Goal: Complete application form: Complete application form

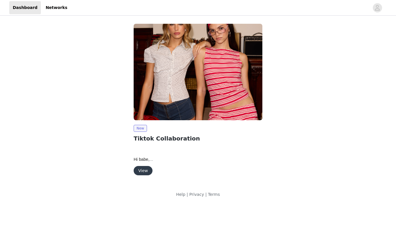
click at [148, 174] on button "View" at bounding box center [143, 170] width 19 height 9
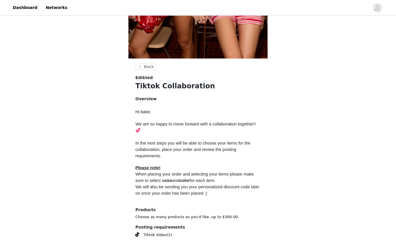
scroll to position [191, 0]
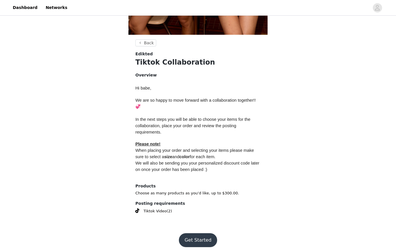
click at [202, 239] on button "Get Started" at bounding box center [198, 241] width 39 height 14
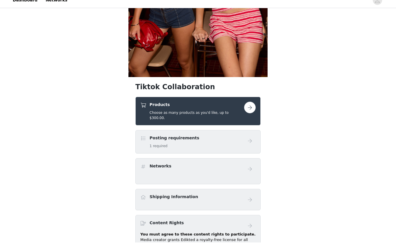
scroll to position [149, 0]
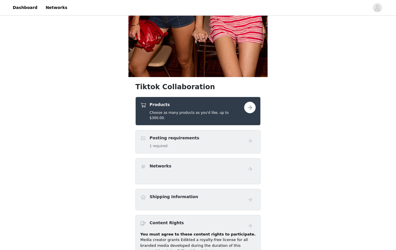
click at [248, 113] on button "button" at bounding box center [250, 108] width 12 height 12
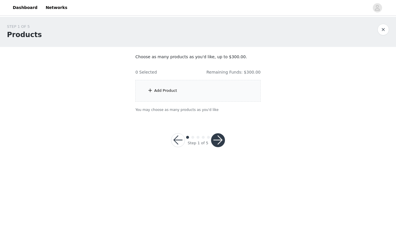
click at [165, 89] on div "Add Product" at bounding box center [165, 91] width 23 height 6
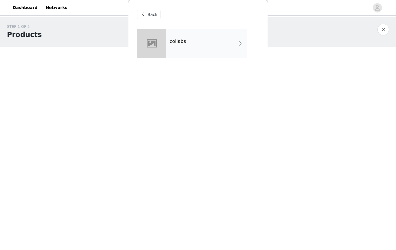
click at [237, 46] on div "collabs" at bounding box center [206, 43] width 81 height 29
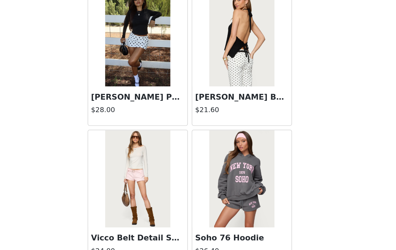
scroll to position [637, 0]
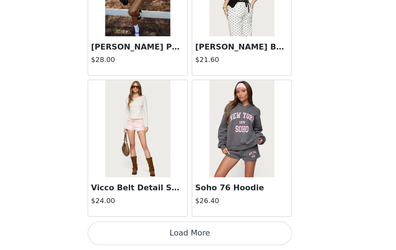
click at [137, 234] on button "Load More" at bounding box center [198, 241] width 122 height 14
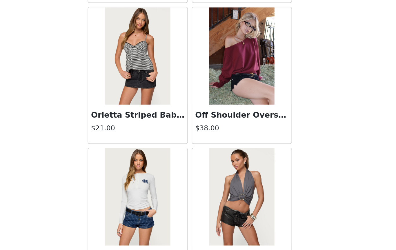
scroll to position [1186, 0]
click at [210, 106] on img at bounding box center [229, 135] width 39 height 58
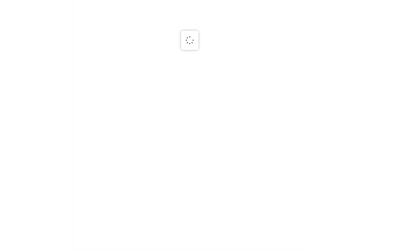
scroll to position [0, 0]
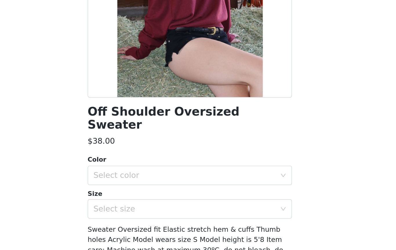
click at [137, 194] on div "Color" at bounding box center [198, 197] width 122 height 6
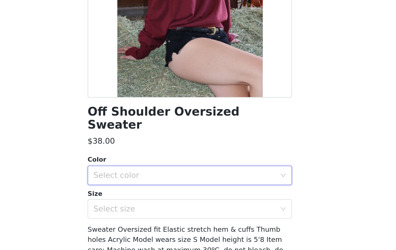
click at [141, 200] on div "Select color" at bounding box center [196, 205] width 111 height 11
click at [137, 206] on li "BURGUNDY" at bounding box center [198, 210] width 122 height 9
click at [141, 223] on div "Select size" at bounding box center [195, 226] width 109 height 6
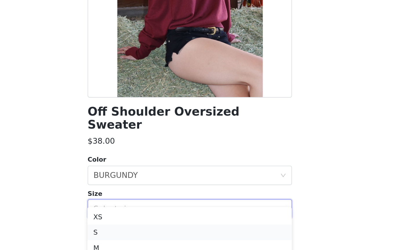
click at [137, 235] on li "S" at bounding box center [198, 239] width 122 height 9
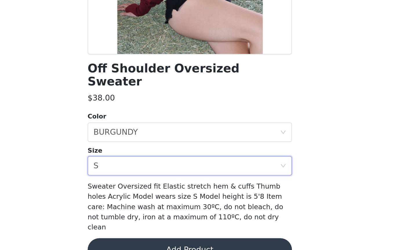
scroll to position [26, 0]
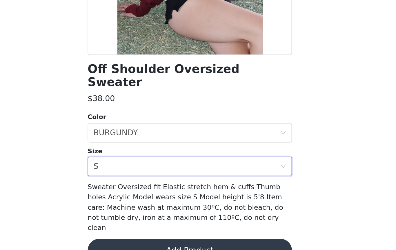
click at [137, 244] on button "Add Product" at bounding box center [198, 251] width 122 height 14
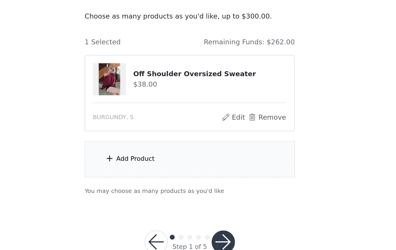
click at [136, 131] on div "Add Product" at bounding box center [198, 142] width 125 height 22
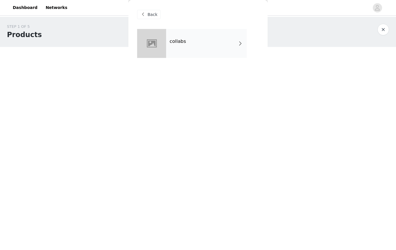
click at [202, 49] on div "collabs" at bounding box center [206, 43] width 81 height 29
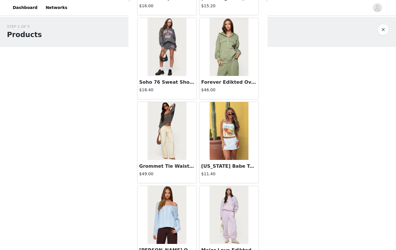
scroll to position [264, 0]
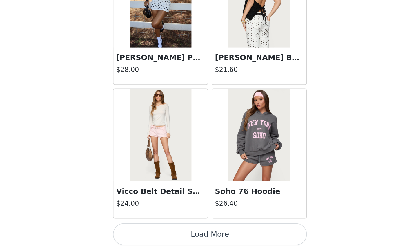
click at [137, 234] on button "Load More" at bounding box center [198, 241] width 122 height 14
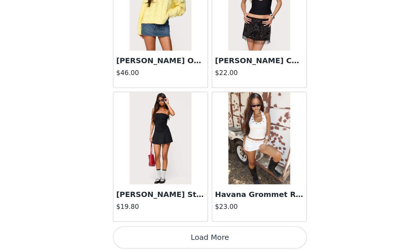
scroll to position [1477, 0]
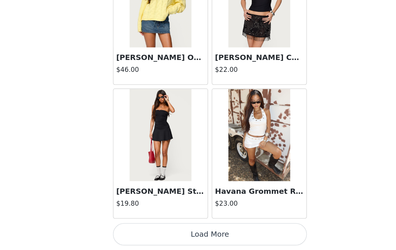
click at [137, 234] on button "Load More" at bounding box center [198, 241] width 122 height 14
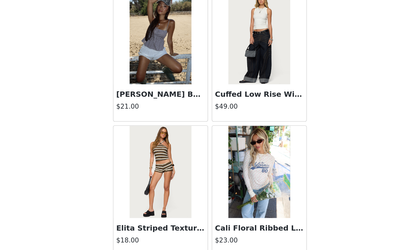
scroll to position [1964, 0]
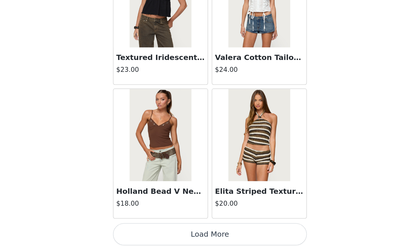
click at [137, 234] on button "Load More" at bounding box center [198, 241] width 122 height 14
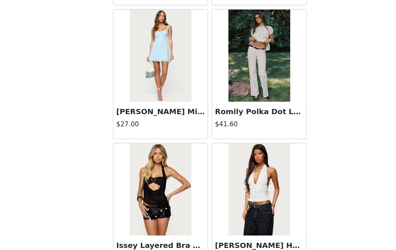
scroll to position [2734, 0]
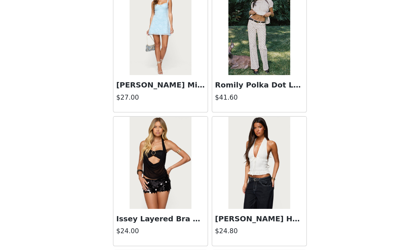
click at [148, 156] on img at bounding box center [167, 185] width 39 height 58
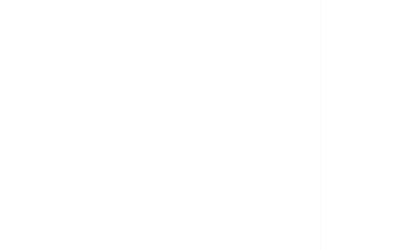
scroll to position [0, 0]
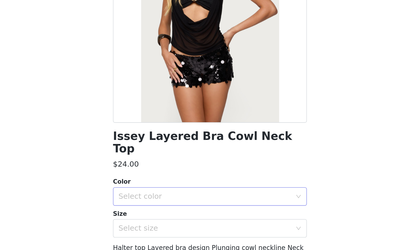
click at [141, 203] on div "Select color" at bounding box center [195, 206] width 109 height 6
click at [137, 206] on li "BLACK" at bounding box center [198, 210] width 122 height 9
click at [141, 223] on div "Select size" at bounding box center [195, 226] width 109 height 6
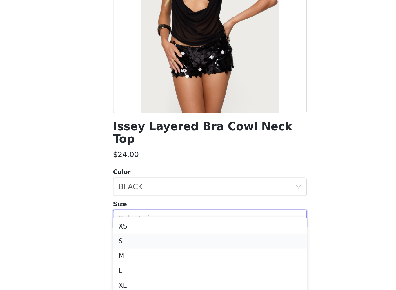
click at [137, 235] on li "S" at bounding box center [198, 239] width 122 height 9
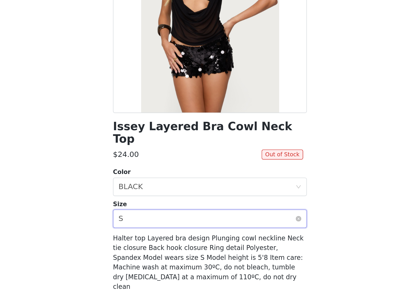
click at [141, 221] on div "Select size S" at bounding box center [196, 226] width 111 height 11
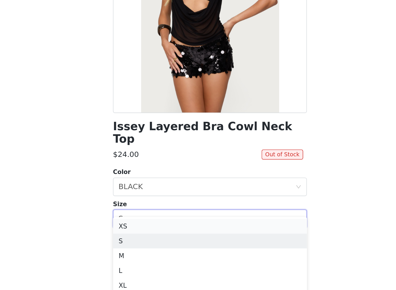
click at [137, 226] on li "XS" at bounding box center [198, 230] width 122 height 9
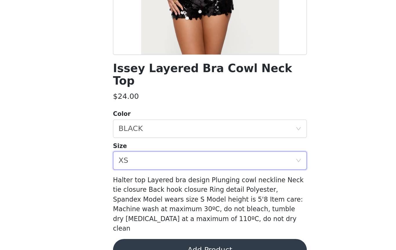
scroll to position [32, 0]
click at [142, 244] on button "Add Product" at bounding box center [198, 251] width 122 height 14
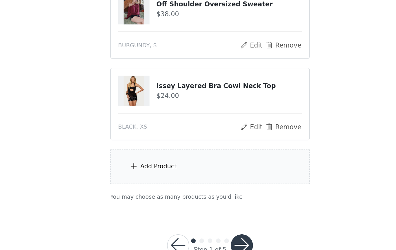
scroll to position [13, 0]
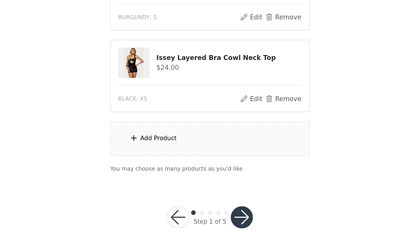
click at [136, 169] on div "Add Product" at bounding box center [198, 180] width 125 height 22
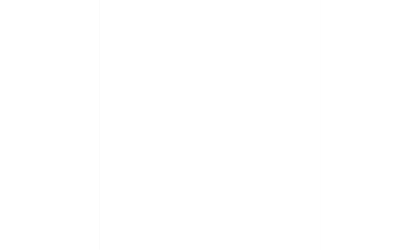
scroll to position [0, 0]
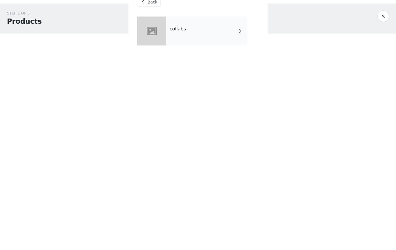
click at [193, 32] on div "collabs" at bounding box center [206, 43] width 81 height 29
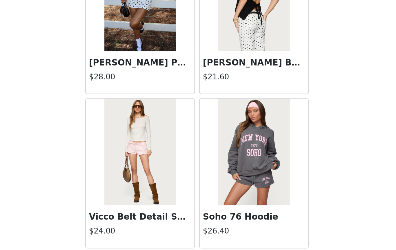
scroll to position [637, 0]
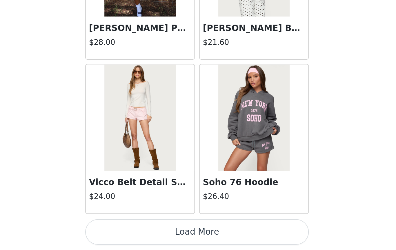
click at [137, 234] on button "Load More" at bounding box center [198, 241] width 122 height 14
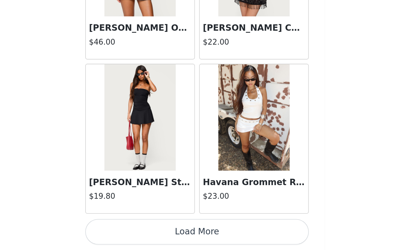
scroll to position [1479, 0]
click at [137, 234] on button "Load More" at bounding box center [198, 241] width 122 height 14
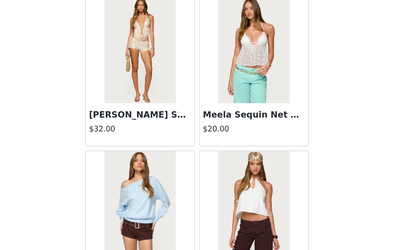
scroll to position [1763, 0]
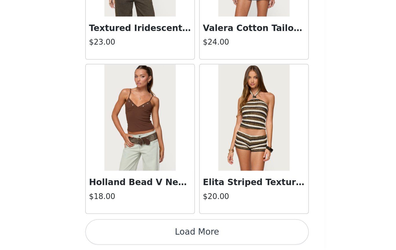
click at [137, 234] on button "Load More" at bounding box center [198, 241] width 122 height 14
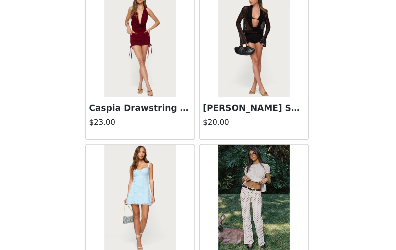
scroll to position [2624, 0]
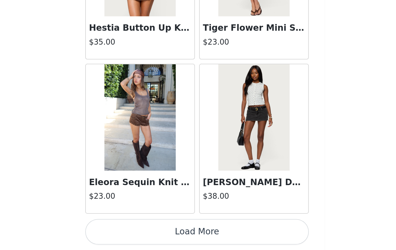
click at [137, 234] on button "Load More" at bounding box center [198, 241] width 122 height 14
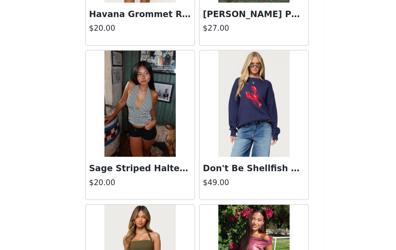
scroll to position [3446, 0]
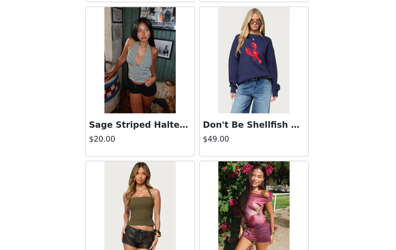
click at [210, 118] on img at bounding box center [229, 147] width 39 height 58
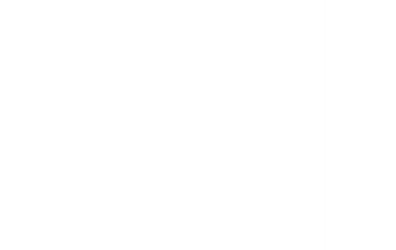
scroll to position [0, 0]
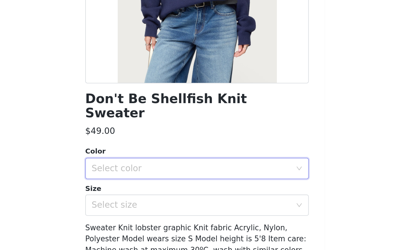
click at [141, 200] on div "Select color" at bounding box center [196, 205] width 111 height 11
click at [137, 206] on li "NAVY" at bounding box center [198, 210] width 122 height 9
click at [137, 110] on div "Don't Be Shellfish Knit Sweater $49.00 Color Select color NAVY Size Select size…" at bounding box center [198, 159] width 122 height 261
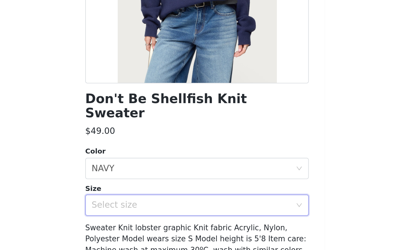
click at [141, 221] on div "Select size" at bounding box center [196, 226] width 111 height 11
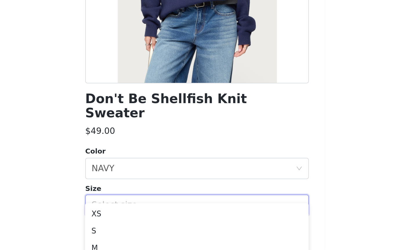
click at [141, 223] on div "Select size" at bounding box center [195, 226] width 109 height 6
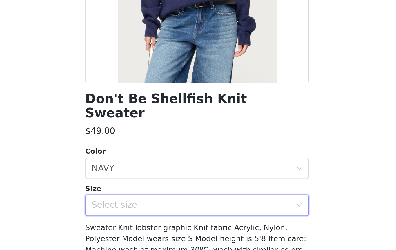
click at [141, 223] on div "Select size" at bounding box center [195, 226] width 109 height 6
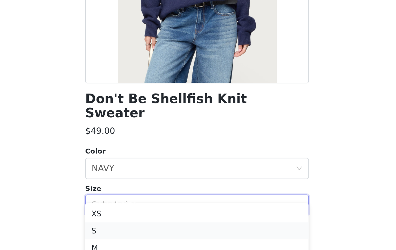
click at [137, 235] on li "S" at bounding box center [198, 239] width 122 height 9
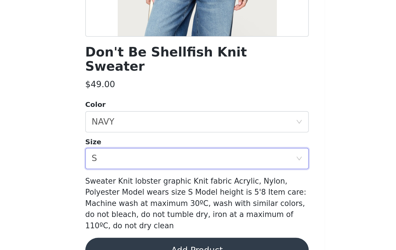
scroll to position [26, 0]
click at [137, 244] on button "Add Product" at bounding box center [198, 251] width 122 height 14
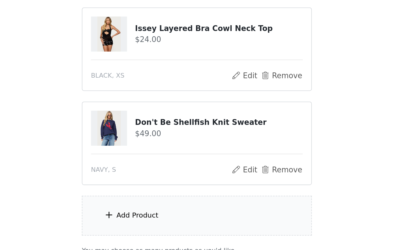
click at [136, 221] on div "Add Product" at bounding box center [198, 232] width 125 height 22
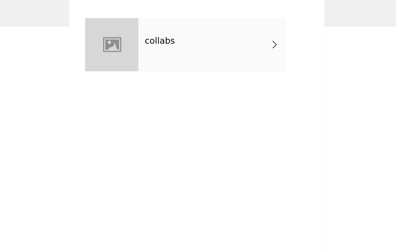
scroll to position [0, 0]
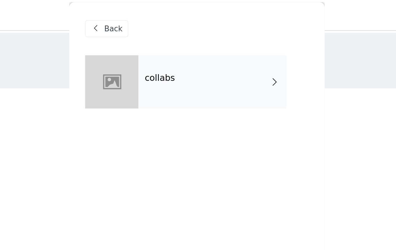
click at [166, 52] on div "collabs" at bounding box center [206, 43] width 81 height 29
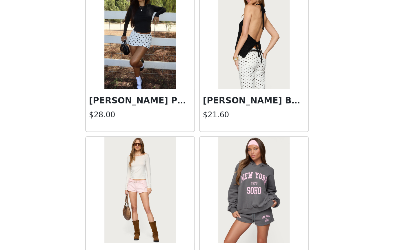
scroll to position [59, 0]
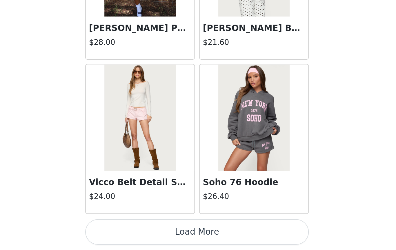
click at [137, 234] on button "Load More" at bounding box center [198, 241] width 122 height 14
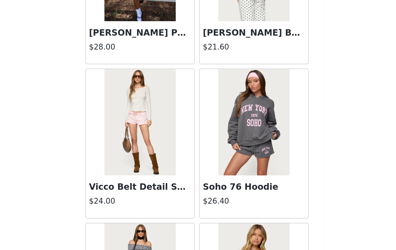
scroll to position [65, 0]
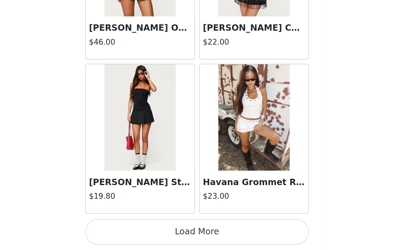
click at [137, 234] on button "Load More" at bounding box center [198, 241] width 122 height 14
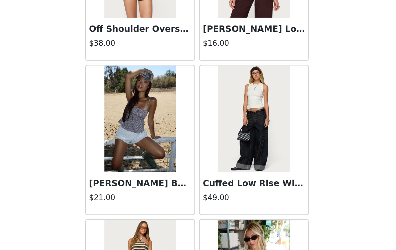
scroll to position [1902, 0]
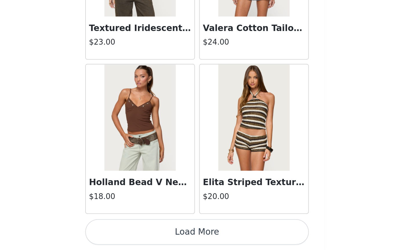
click at [137, 234] on button "Load More" at bounding box center [198, 241] width 122 height 14
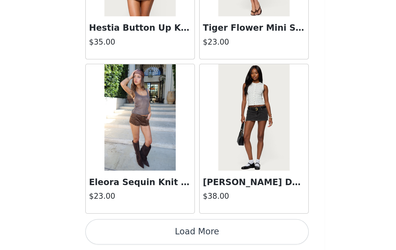
scroll to position [3162, 0]
click at [137, 234] on button "Load More" at bounding box center [198, 241] width 122 height 14
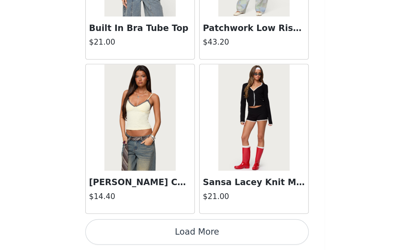
scroll to position [4003, 0]
click at [137, 234] on button "Load More" at bounding box center [198, 241] width 122 height 14
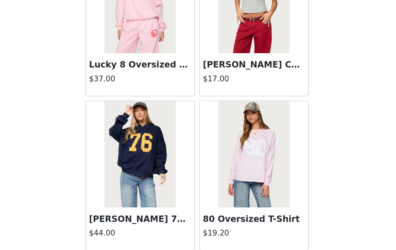
scroll to position [4517, 0]
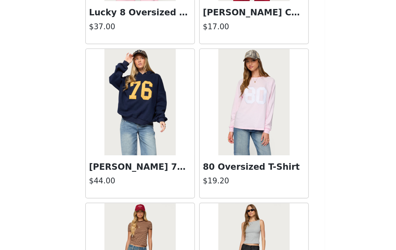
click at [148, 141] on img at bounding box center [167, 170] width 39 height 58
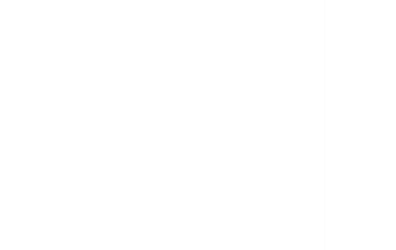
scroll to position [0, 0]
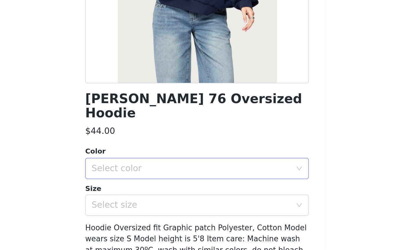
click at [141, 203] on div "Select color" at bounding box center [195, 206] width 109 height 6
click at [137, 206] on li "NAVY" at bounding box center [198, 210] width 122 height 9
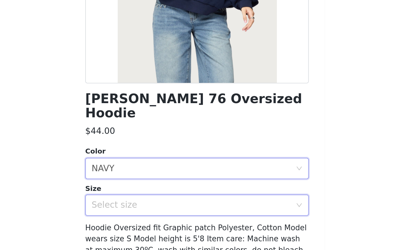
click at [141, 221] on div "Select size" at bounding box center [196, 226] width 111 height 11
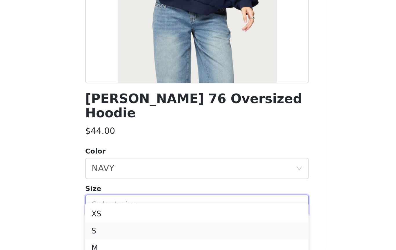
click at [137, 235] on li "S" at bounding box center [198, 239] width 122 height 9
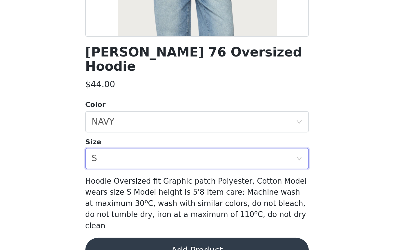
scroll to position [26, 0]
click at [137, 244] on button "Add Product" at bounding box center [198, 251] width 122 height 14
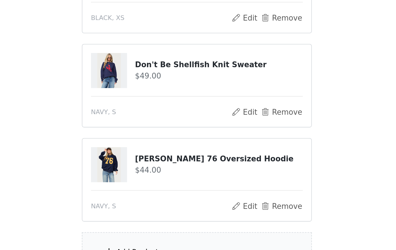
scroll to position [110, 0]
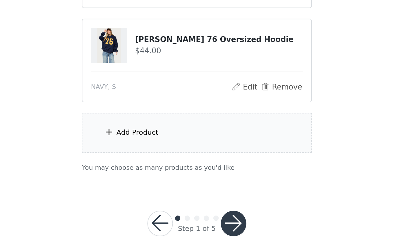
click at [136, 176] on div "Add Product" at bounding box center [198, 187] width 125 height 22
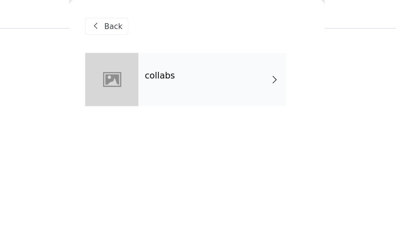
scroll to position [62, 0]
click at [166, 51] on div "collabs" at bounding box center [206, 43] width 81 height 29
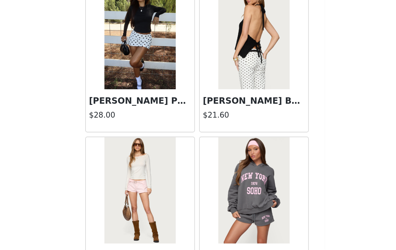
scroll to position [116, 0]
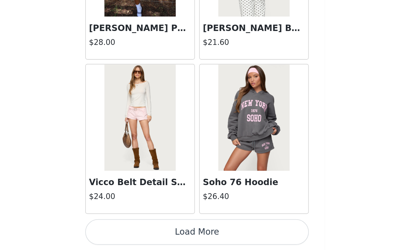
click at [137, 234] on button "Load More" at bounding box center [198, 241] width 122 height 14
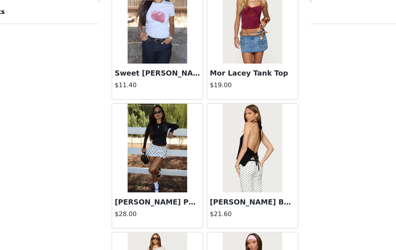
scroll to position [0, 0]
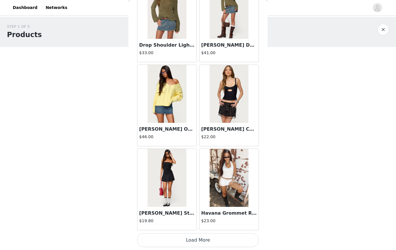
click at [208, 241] on button "Load More" at bounding box center [198, 241] width 122 height 14
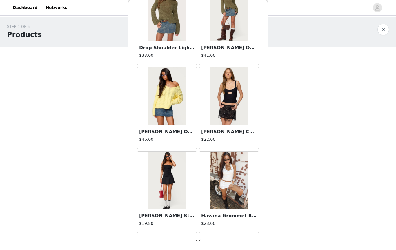
scroll to position [1476, 0]
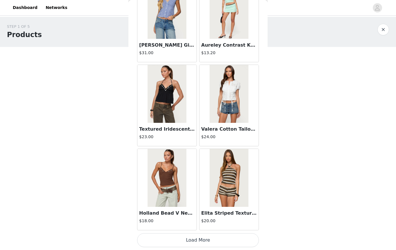
click at [208, 244] on button "Load More" at bounding box center [198, 241] width 122 height 14
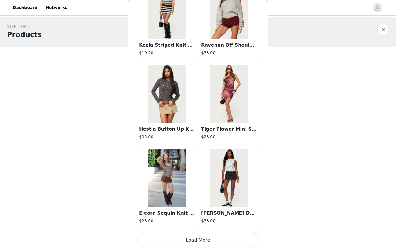
click at [196, 239] on button "Load More" at bounding box center [198, 241] width 122 height 14
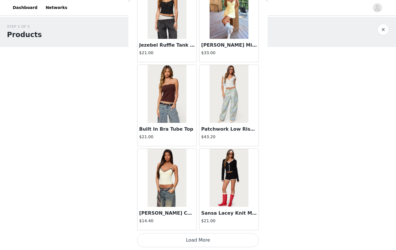
click at [205, 238] on button "Load More" at bounding box center [198, 241] width 122 height 14
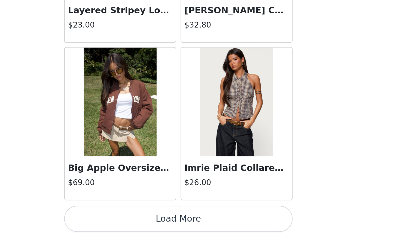
scroll to position [116, 0]
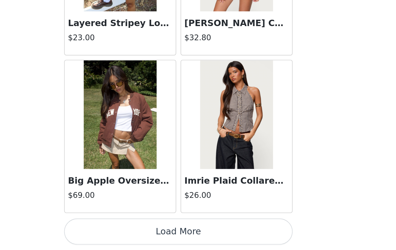
click at [137, 234] on button "Load More" at bounding box center [198, 241] width 122 height 14
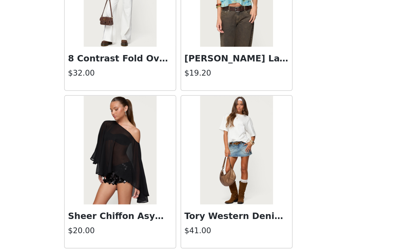
scroll to position [5521, 0]
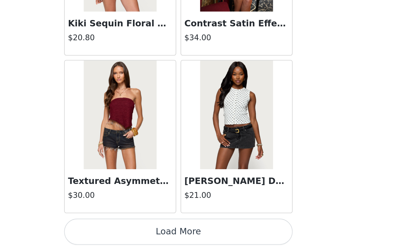
click at [137, 234] on button "Load More" at bounding box center [198, 241] width 122 height 14
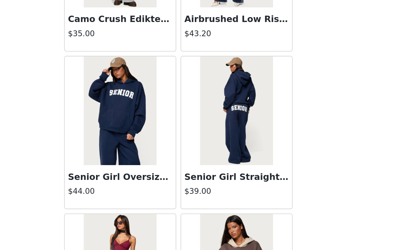
scroll to position [6228, 0]
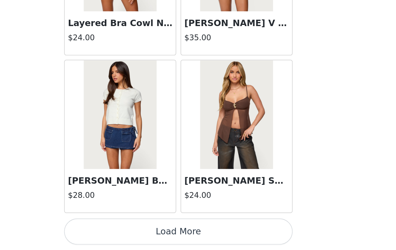
click at [137, 234] on button "Load More" at bounding box center [198, 241] width 122 height 14
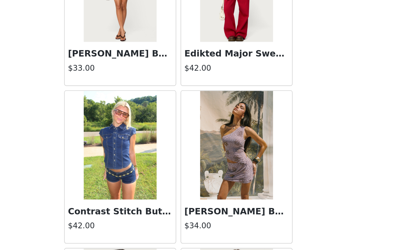
scroll to position [7275, 0]
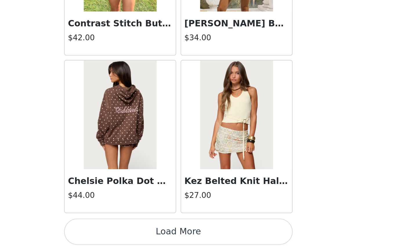
click at [137, 234] on button "Load More" at bounding box center [198, 241] width 122 height 14
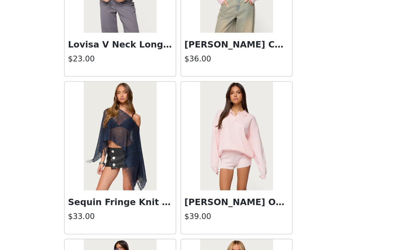
scroll to position [7979, 0]
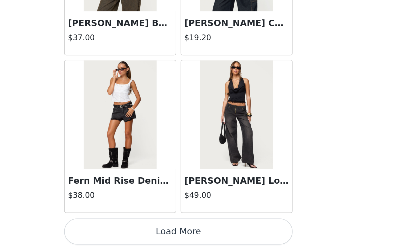
click at [137, 234] on button "Load More" at bounding box center [198, 241] width 122 height 14
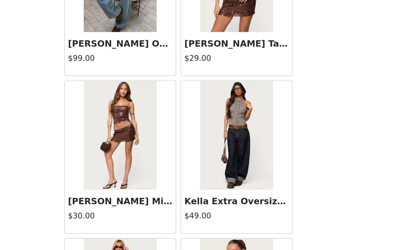
scroll to position [8974, 0]
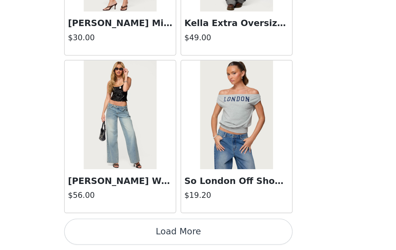
click at [137, 234] on button "Load More" at bounding box center [198, 241] width 122 height 14
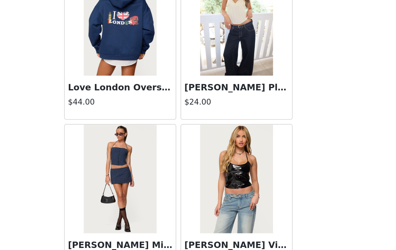
scroll to position [9890, 0]
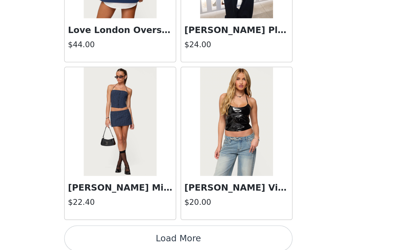
click at [137, 237] on button "Load More" at bounding box center [198, 244] width 122 height 14
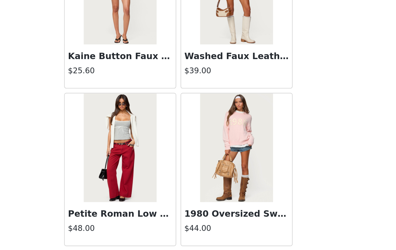
scroll to position [10057, 0]
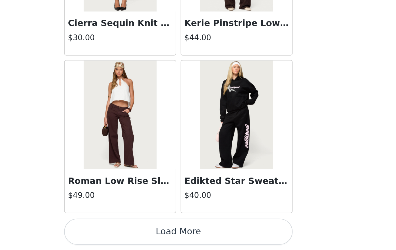
click at [137, 234] on button "Load More" at bounding box center [198, 241] width 122 height 14
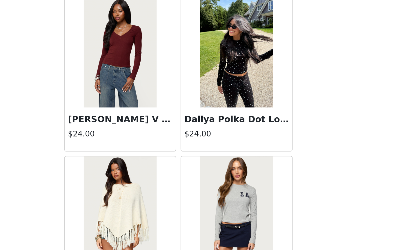
scroll to position [11436, 0]
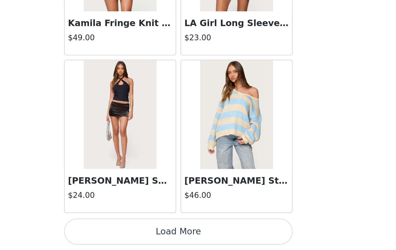
click at [137, 234] on button "Load More" at bounding box center [198, 241] width 122 height 14
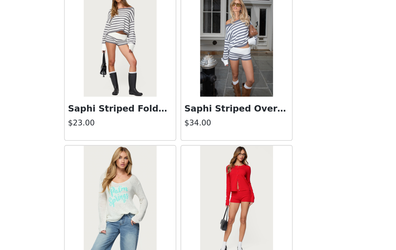
scroll to position [11867, 0]
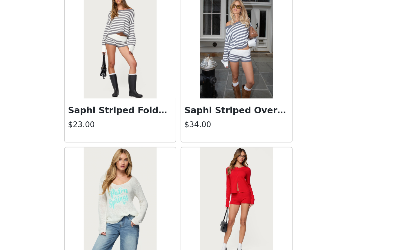
click at [139, 172] on h3 "Saphi Striped Foldover Knit Shorts" at bounding box center [167, 175] width 56 height 7
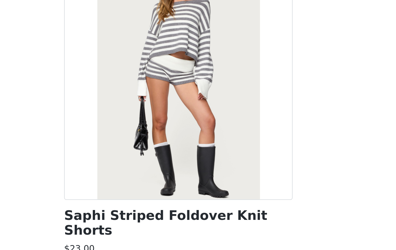
scroll to position [116, 0]
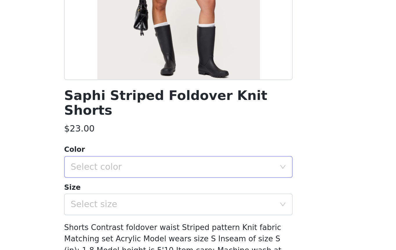
click at [141, 203] on div "Select color" at bounding box center [195, 206] width 109 height 6
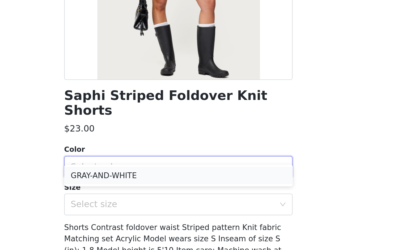
click at [137, 206] on li "GRAY-AND-WHITE" at bounding box center [198, 210] width 122 height 9
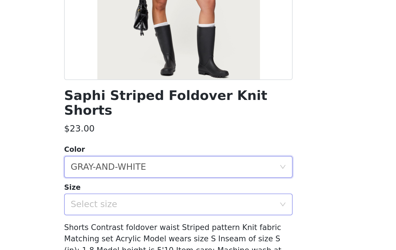
click at [141, 223] on div "Select size" at bounding box center [195, 226] width 109 height 6
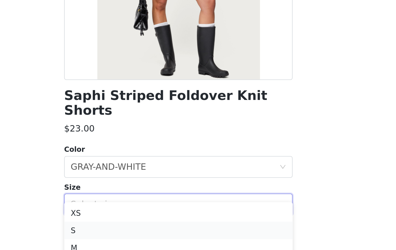
click at [137, 235] on li "S" at bounding box center [198, 239] width 122 height 9
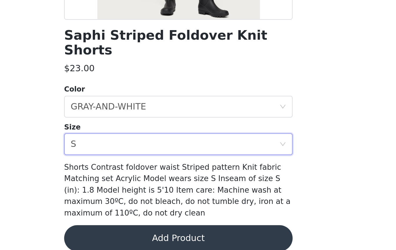
scroll to position [32, 0]
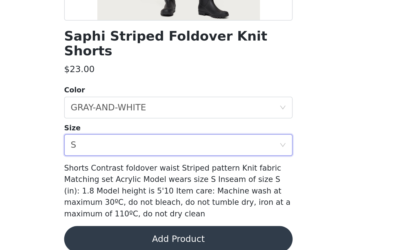
click at [137, 238] on button "Add Product" at bounding box center [198, 245] width 122 height 14
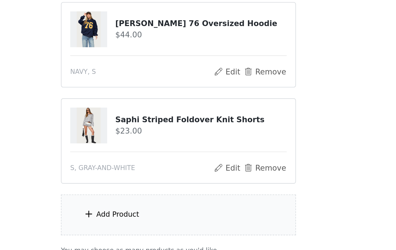
click at [136, 221] on div "Add Product" at bounding box center [198, 232] width 125 height 22
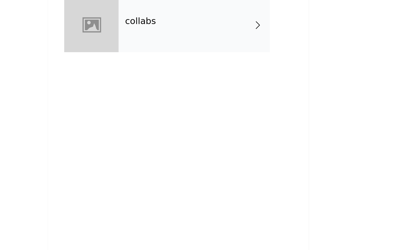
click at [166, 29] on div "collabs" at bounding box center [206, 43] width 81 height 29
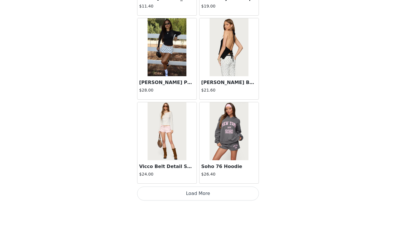
scroll to position [637, 0]
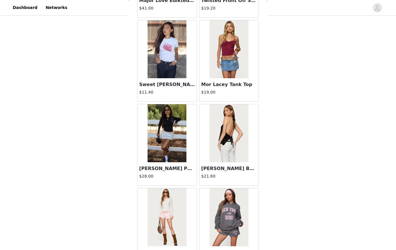
scroll to position [107, 0]
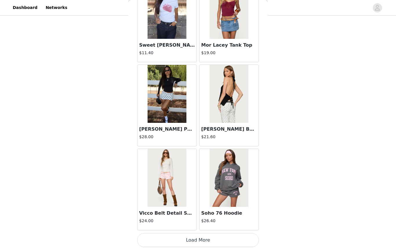
click at [236, 240] on button "Load More" at bounding box center [198, 241] width 122 height 14
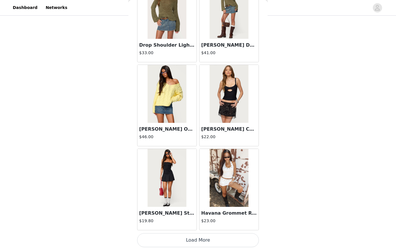
click at [227, 238] on button "Load More" at bounding box center [198, 241] width 122 height 14
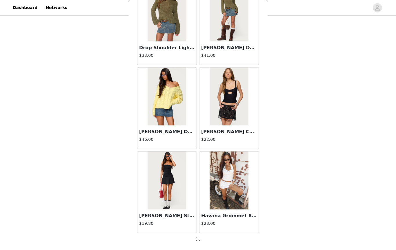
scroll to position [1476, 0]
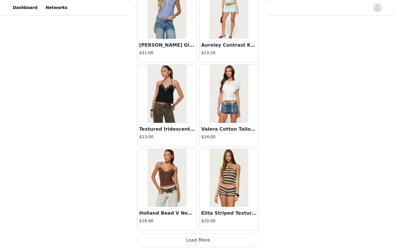
click at [225, 241] on button "Load More" at bounding box center [198, 241] width 122 height 14
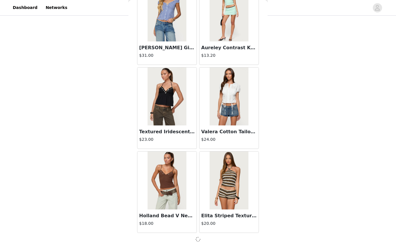
scroll to position [2318, 0]
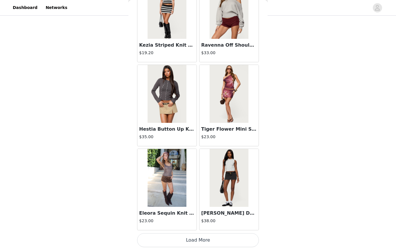
click at [226, 239] on button "Load More" at bounding box center [198, 241] width 122 height 14
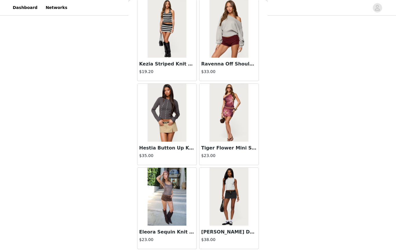
scroll to position [131, 0]
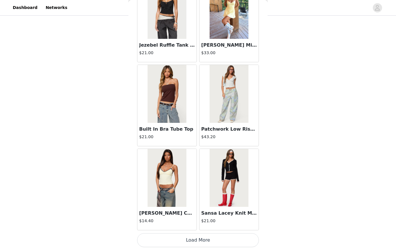
click at [197, 241] on button "Load More" at bounding box center [198, 241] width 122 height 14
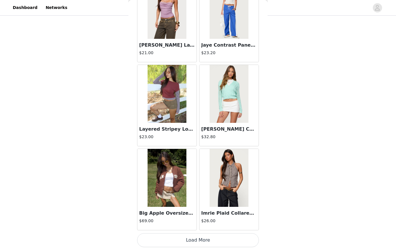
click at [207, 240] on button "Load More" at bounding box center [198, 241] width 122 height 14
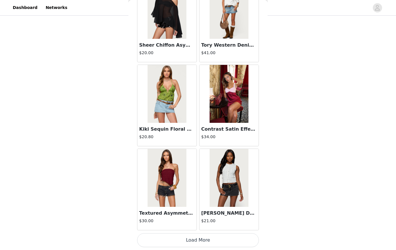
click at [216, 242] on button "Load More" at bounding box center [198, 241] width 122 height 14
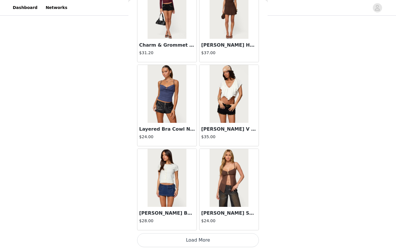
scroll to position [6528, 0]
click at [210, 243] on button "Load More" at bounding box center [198, 241] width 122 height 14
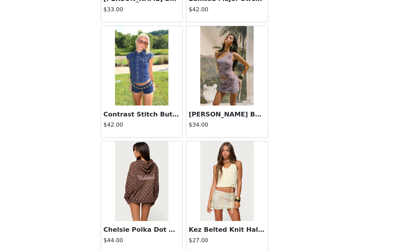
scroll to position [153, 0]
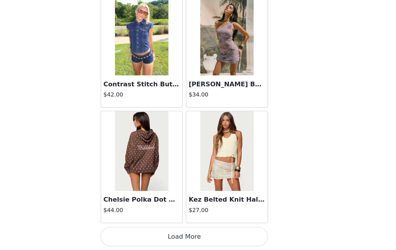
click at [164, 234] on button "Load More" at bounding box center [198, 241] width 122 height 14
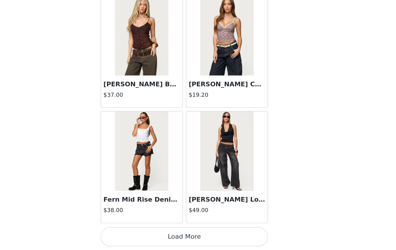
click at [169, 234] on button "Load More" at bounding box center [198, 241] width 122 height 14
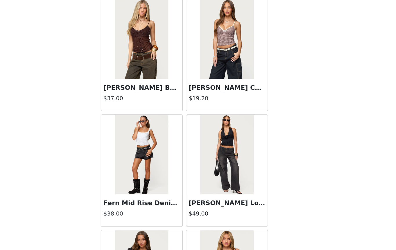
scroll to position [167, 0]
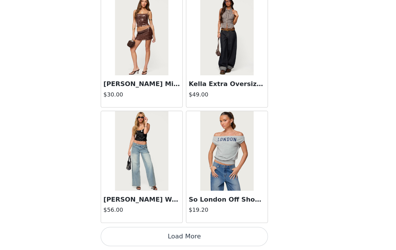
click at [162, 234] on button "Load More" at bounding box center [198, 241] width 122 height 14
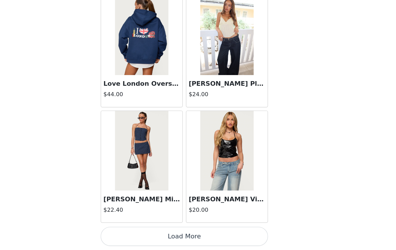
click at [148, 234] on button "Load More" at bounding box center [198, 241] width 122 height 14
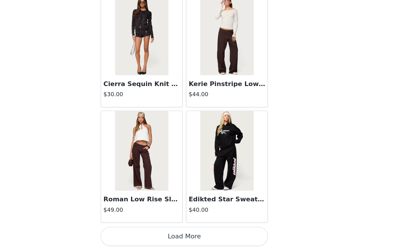
scroll to position [10735, 0]
click at [137, 234] on button "Load More" at bounding box center [198, 241] width 122 height 14
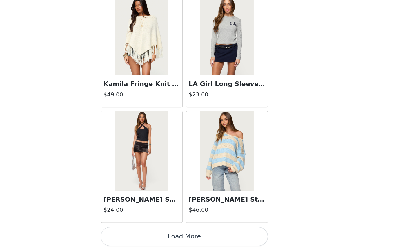
click at [137, 234] on button "Load More" at bounding box center [198, 241] width 122 height 14
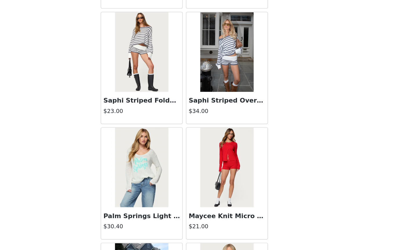
scroll to position [11888, 0]
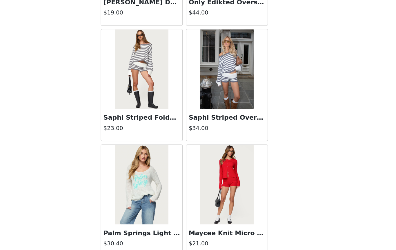
click at [210, 90] on img at bounding box center [229, 119] width 39 height 58
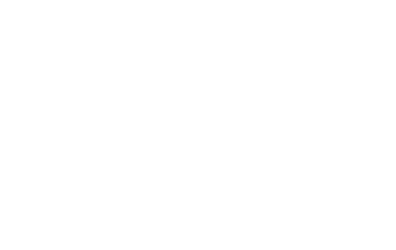
scroll to position [0, 0]
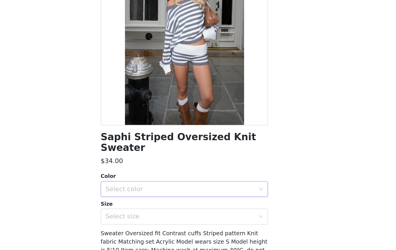
click at [141, 203] on div "Select color" at bounding box center [195, 206] width 109 height 6
click at [137, 206] on li "GRAY-AND-WHITE" at bounding box center [198, 210] width 122 height 9
click at [141, 223] on div "Select size" at bounding box center [195, 226] width 109 height 6
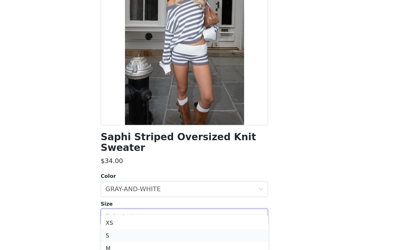
click at [137, 235] on li "S" at bounding box center [198, 239] width 122 height 9
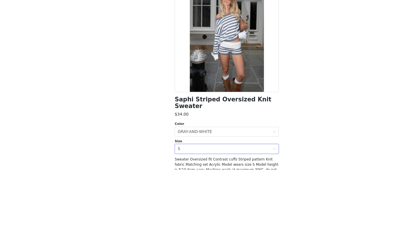
scroll to position [167, 0]
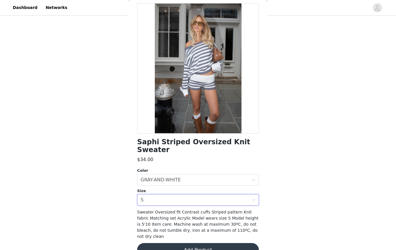
click at [227, 243] on button "Add Product" at bounding box center [198, 250] width 122 height 14
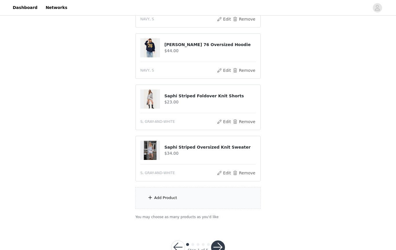
scroll to position [219, 0]
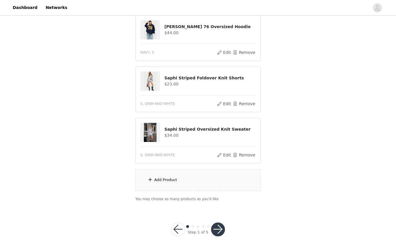
click at [171, 181] on div "Add Product" at bounding box center [165, 180] width 23 height 6
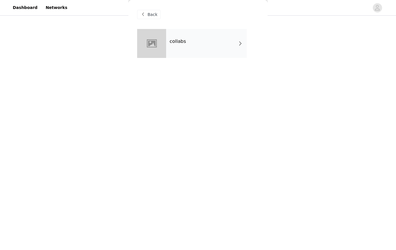
click at [185, 37] on div "collabs" at bounding box center [206, 43] width 81 height 29
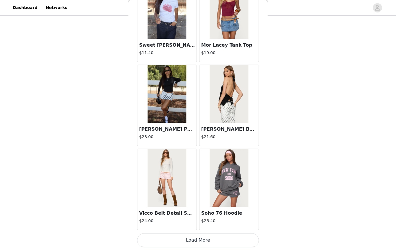
scroll to position [637, 0]
click at [194, 242] on button "Load More" at bounding box center [198, 241] width 122 height 14
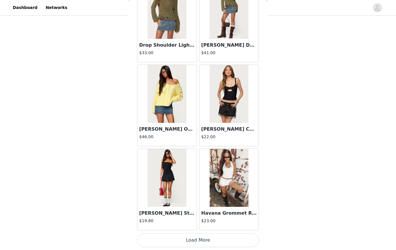
scroll to position [1479, 0]
click at [197, 243] on button "Load More" at bounding box center [198, 241] width 122 height 14
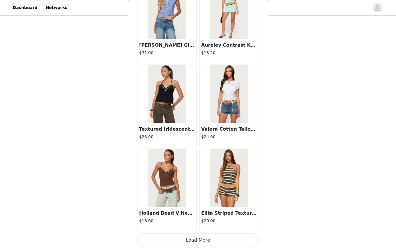
scroll to position [2320, 0]
click at [183, 244] on button "Load More" at bounding box center [198, 241] width 122 height 14
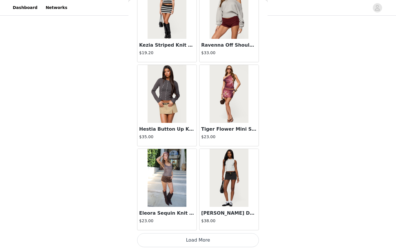
click at [187, 247] on button "Load More" at bounding box center [198, 241] width 122 height 14
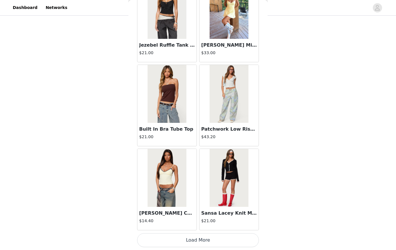
scroll to position [4003, 0]
click at [175, 240] on button "Load More" at bounding box center [198, 241] width 122 height 14
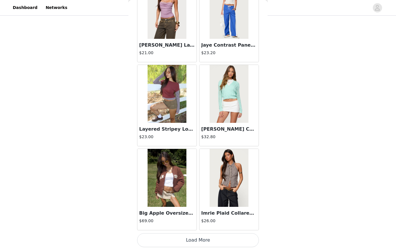
scroll to position [4845, 0]
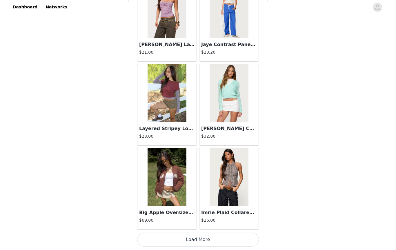
click at [195, 240] on button "Load More" at bounding box center [198, 241] width 122 height 14
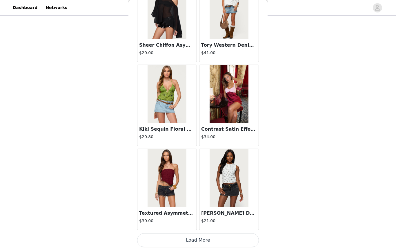
scroll to position [5686, 0]
click at [187, 240] on button "Load More" at bounding box center [198, 241] width 122 height 14
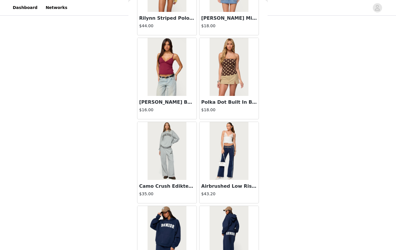
scroll to position [6194, 0]
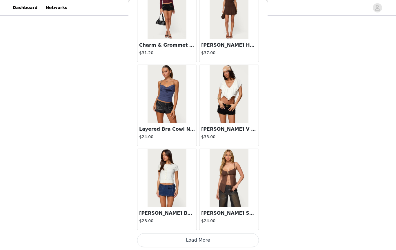
click at [229, 237] on button "Load More" at bounding box center [198, 241] width 122 height 14
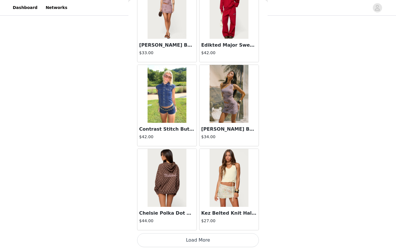
click at [209, 239] on button "Load More" at bounding box center [198, 241] width 122 height 14
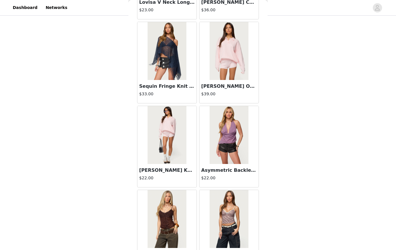
scroll to position [8095, 0]
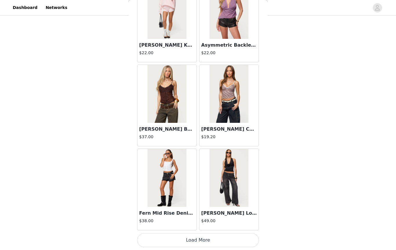
click at [209, 243] on button "Load More" at bounding box center [198, 241] width 122 height 14
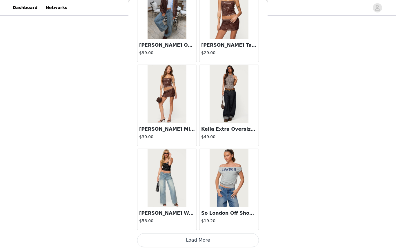
scroll to position [9052, 0]
click at [222, 244] on button "Load More" at bounding box center [198, 241] width 122 height 14
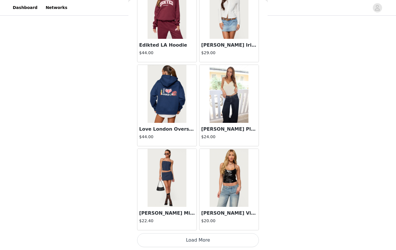
click at [211, 244] on button "Load More" at bounding box center [198, 241] width 122 height 14
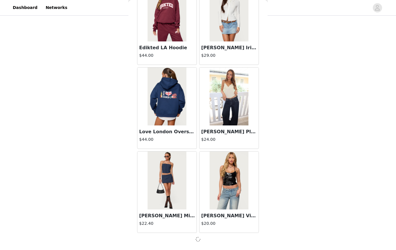
scroll to position [9891, 0]
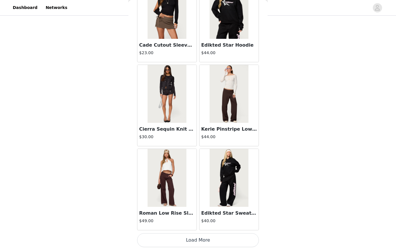
click at [229, 238] on button "Load More" at bounding box center [198, 241] width 122 height 14
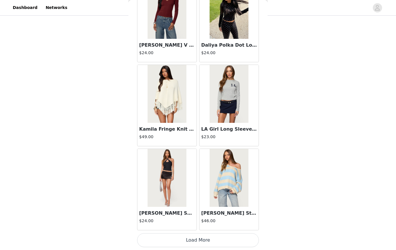
scroll to position [11576, 0]
click at [196, 238] on button "Load More" at bounding box center [198, 241] width 122 height 14
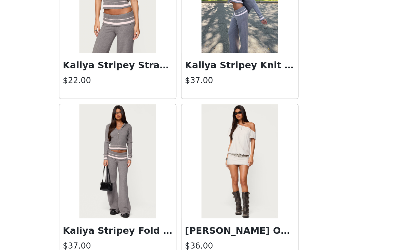
scroll to position [12418, 0]
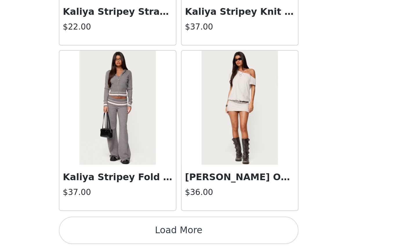
click at [137, 234] on button "Load More" at bounding box center [198, 241] width 122 height 14
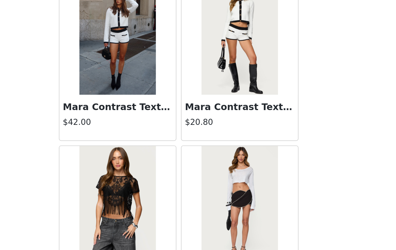
scroll to position [13255, 0]
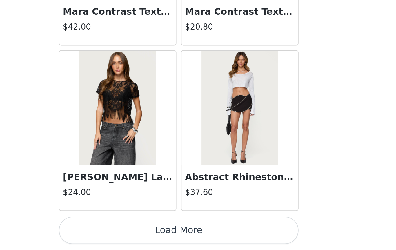
click at [137, 234] on button "Load More" at bounding box center [198, 241] width 122 height 14
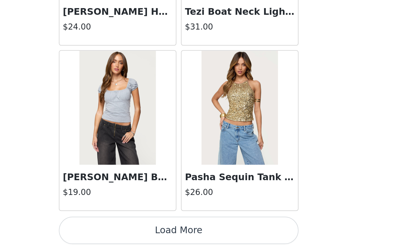
click at [137, 234] on button "Load More" at bounding box center [198, 241] width 122 height 14
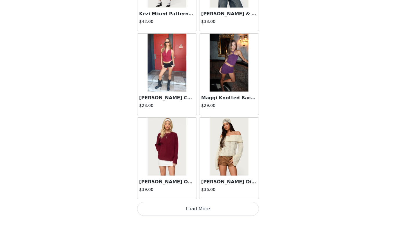
scroll to position [14942, 0]
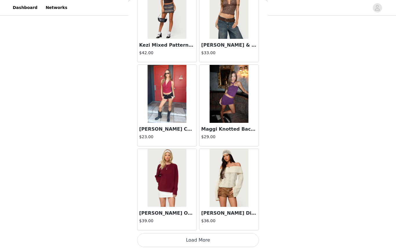
scroll to position [0, 0]
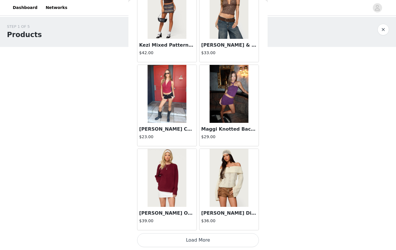
click at [229, 243] on button "Load More" at bounding box center [198, 241] width 122 height 14
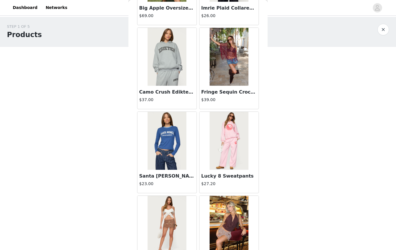
scroll to position [5035, 0]
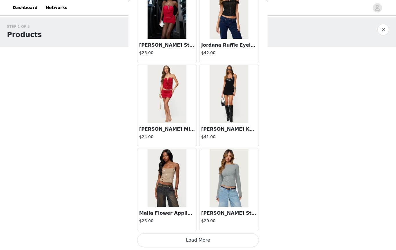
click at [198, 243] on button "Load More" at bounding box center [198, 241] width 122 height 14
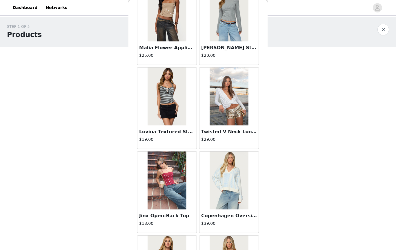
scroll to position [15956, 0]
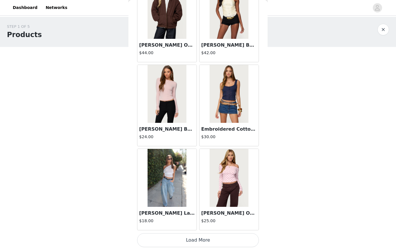
click at [211, 244] on button "Load More" at bounding box center [198, 241] width 122 height 14
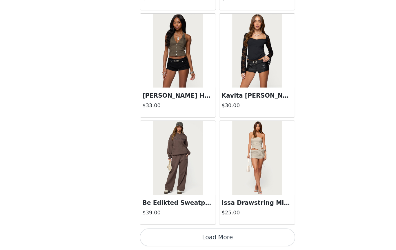
scroll to position [72, 0]
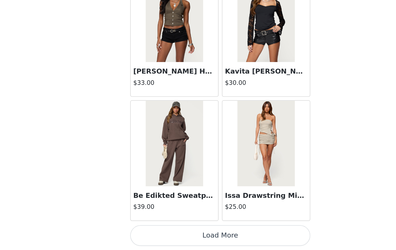
click at [167, 234] on button "Load More" at bounding box center [198, 241] width 122 height 14
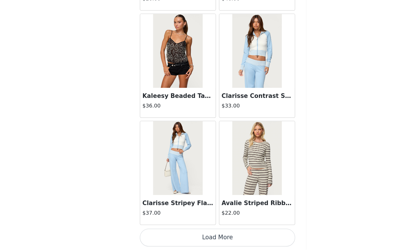
scroll to position [219, 0]
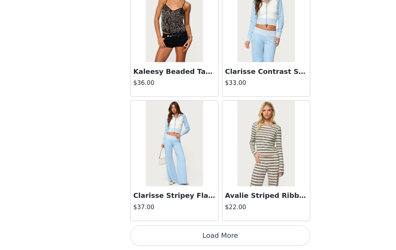
click at [173, 234] on button "Load More" at bounding box center [198, 241] width 122 height 14
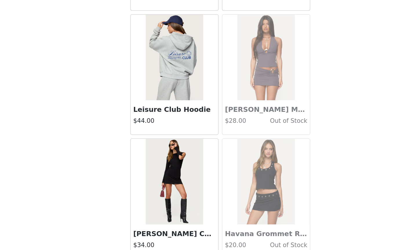
scroll to position [19049, 0]
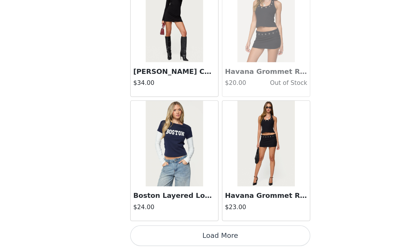
click at [151, 234] on button "Load More" at bounding box center [198, 241] width 122 height 14
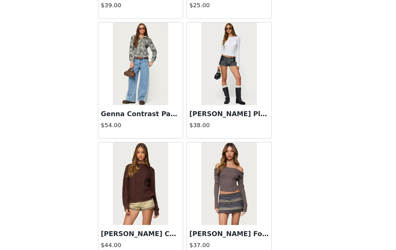
scroll to position [17625, 0]
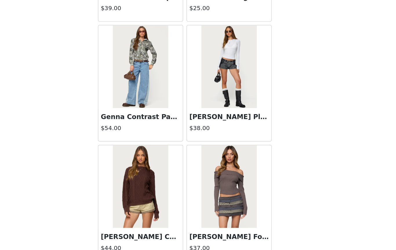
click at [210, 159] on img at bounding box center [229, 188] width 39 height 58
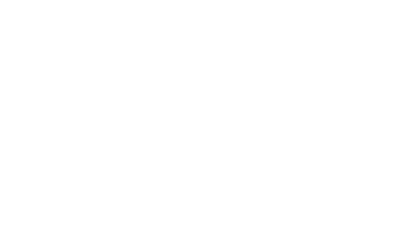
scroll to position [0, 0]
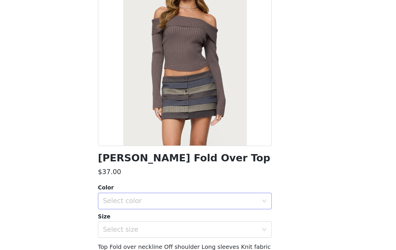
click at [147, 195] on div "Select color" at bounding box center [195, 198] width 109 height 6
click at [137, 206] on li "TAUPE" at bounding box center [198, 210] width 122 height 9
click at [141, 215] on div "Select size" at bounding box center [195, 218] width 109 height 6
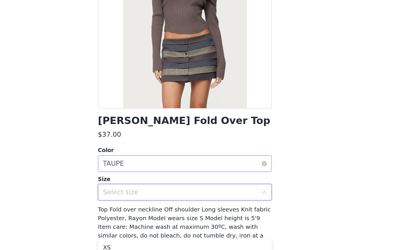
scroll to position [30, 0]
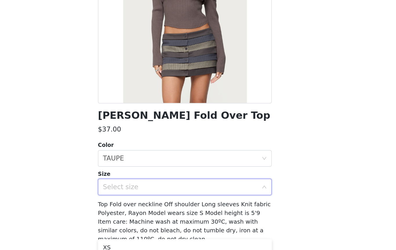
click at [141, 185] on div "Select size" at bounding box center [195, 188] width 109 height 6
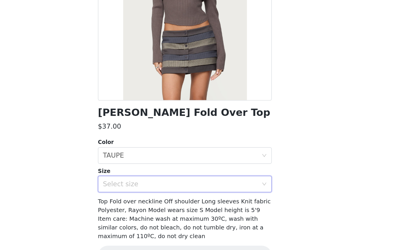
scroll to position [32, 0]
click at [141, 184] on div "Select size" at bounding box center [195, 187] width 109 height 6
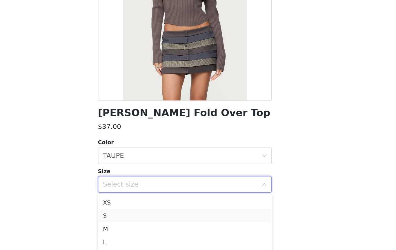
click at [137, 204] on li "S" at bounding box center [198, 208] width 122 height 9
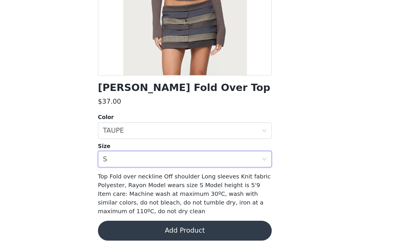
click at [137, 230] on button "Add Product" at bounding box center [198, 237] width 122 height 14
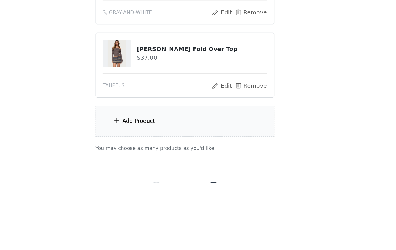
scroll to position [270, 0]
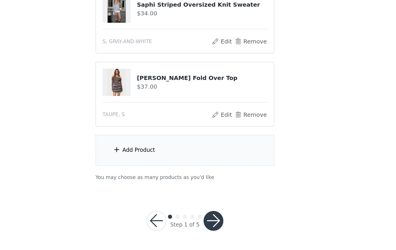
click at [136, 169] on div "Add Product" at bounding box center [198, 180] width 125 height 22
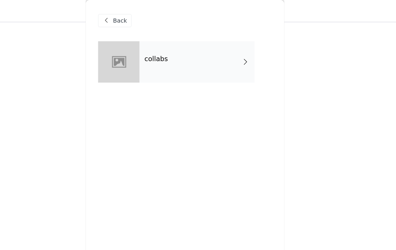
scroll to position [217, 0]
click at [166, 51] on div "collabs" at bounding box center [206, 43] width 81 height 29
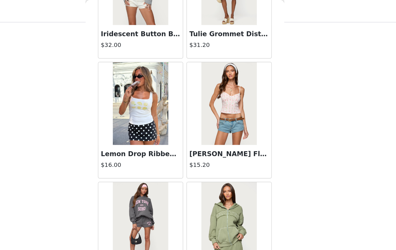
scroll to position [174, 0]
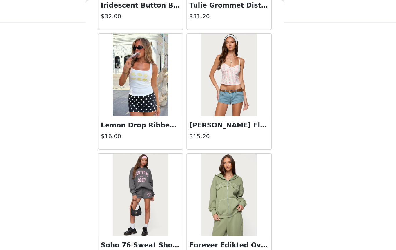
click at [148, 71] on img at bounding box center [167, 53] width 39 height 58
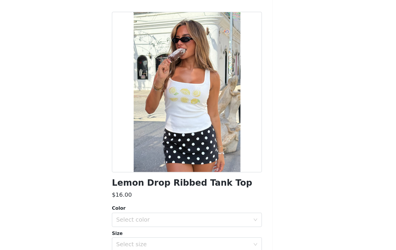
scroll to position [0, 0]
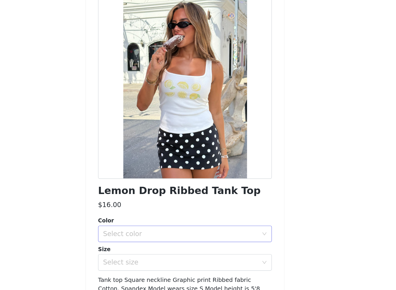
click at [141, 195] on div "Select color" at bounding box center [195, 198] width 109 height 6
click at [137, 206] on li "WHITE" at bounding box center [198, 210] width 122 height 9
click at [141, 215] on div "Select size" at bounding box center [195, 218] width 109 height 6
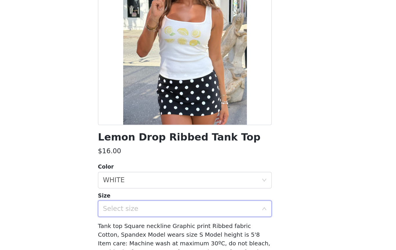
scroll to position [26, 0]
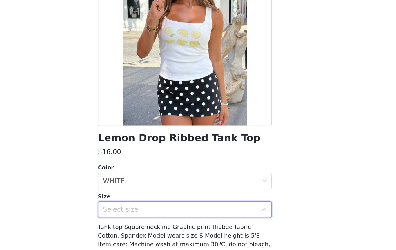
click at [141, 190] on div "Select size" at bounding box center [195, 193] width 109 height 6
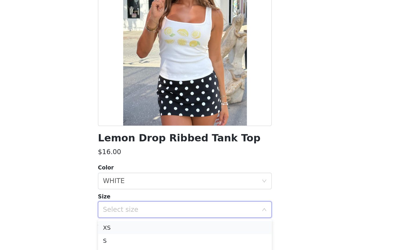
click at [137, 200] on li "XS" at bounding box center [198, 204] width 122 height 9
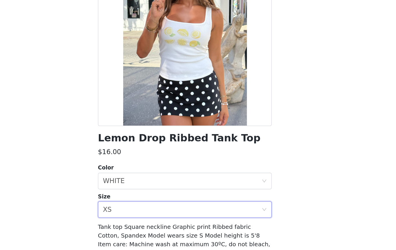
click at [189, 181] on div "Size" at bounding box center [198, 184] width 122 height 6
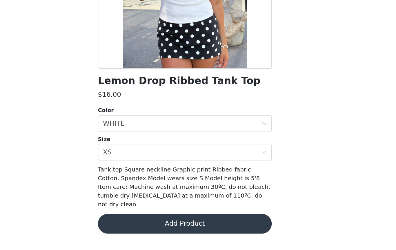
scroll to position [13, 0]
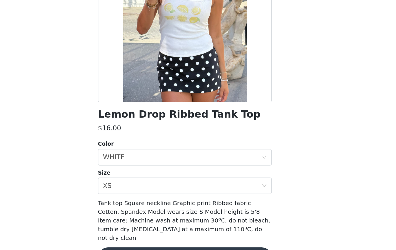
click at [163, 248] on button "Add Product" at bounding box center [198, 255] width 122 height 14
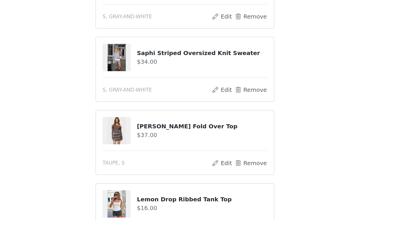
scroll to position [309, 0]
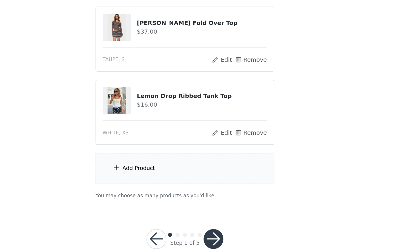
click at [136, 182] on div "Add Product" at bounding box center [198, 193] width 125 height 22
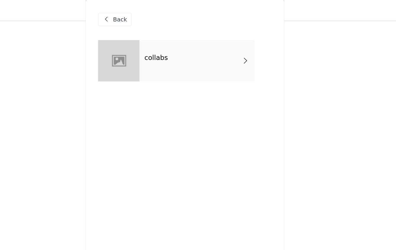
scroll to position [168, 0]
click at [170, 43] on h4 "collabs" at bounding box center [178, 41] width 17 height 5
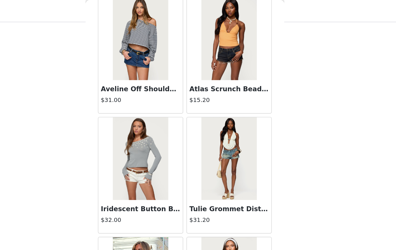
scroll to position [32, 0]
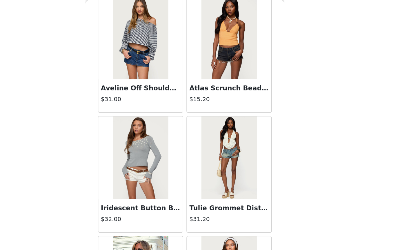
click at [148, 49] on img at bounding box center [167, 27] width 39 height 58
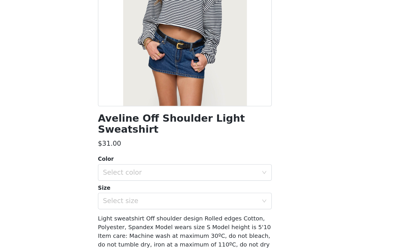
scroll to position [215, 0]
click at [141, 193] on div "Select color" at bounding box center [195, 196] width 109 height 6
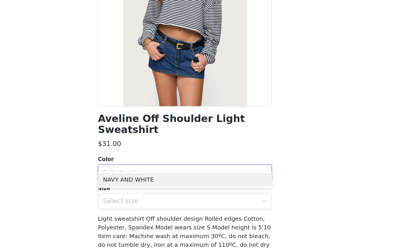
click at [137, 196] on li "NAVY AND WHITE" at bounding box center [198, 200] width 122 height 9
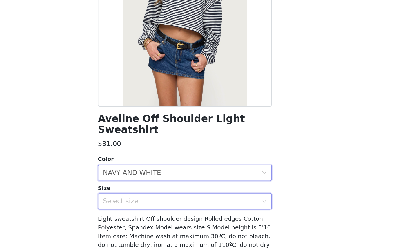
click at [141, 211] on div "Select size" at bounding box center [196, 216] width 111 height 11
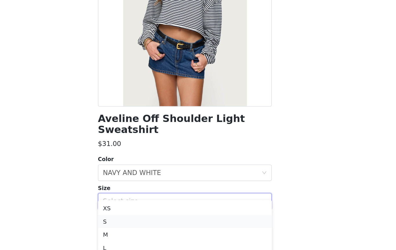
click at [137, 226] on li "S" at bounding box center [198, 230] width 122 height 9
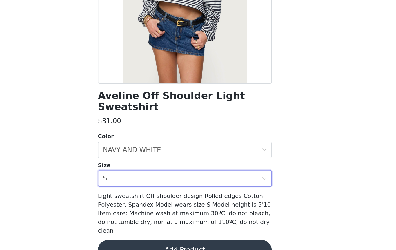
scroll to position [26, 0]
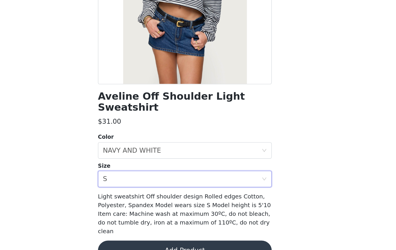
click at [137, 244] on button "Add Product" at bounding box center [198, 251] width 122 height 14
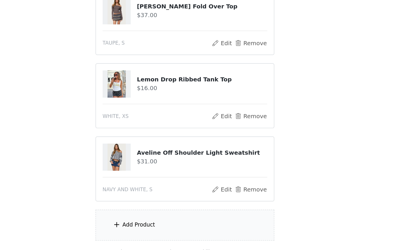
scroll to position [373, 0]
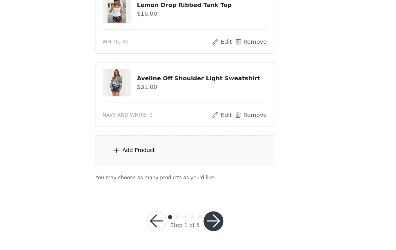
click at [211, 223] on button "button" at bounding box center [218, 230] width 14 height 14
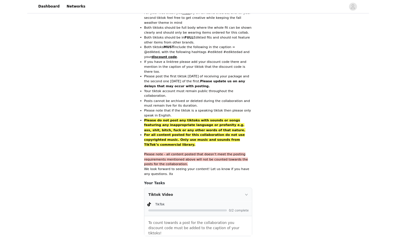
scroll to position [342, 0]
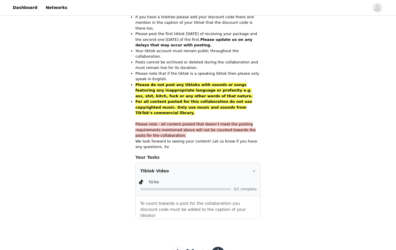
click at [221, 247] on button "button" at bounding box center [218, 254] width 14 height 14
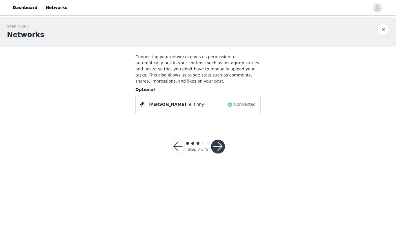
click at [221, 149] on button "button" at bounding box center [218, 147] width 14 height 14
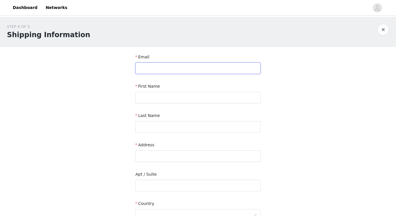
click at [158, 71] on input "text" at bounding box center [198, 68] width 125 height 12
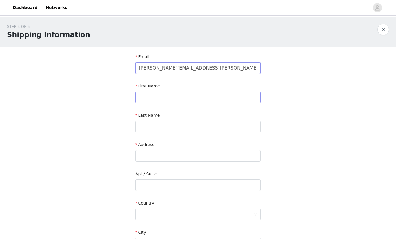
type input "[PERSON_NAME][EMAIL_ADDRESS][PERSON_NAME][DOMAIN_NAME]"
click at [154, 100] on input "text" at bounding box center [198, 98] width 125 height 12
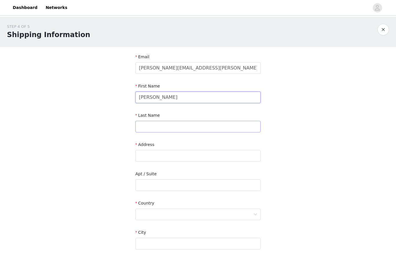
type input "[PERSON_NAME]"
click at [158, 126] on input "text" at bounding box center [198, 127] width 125 height 12
type input "[PERSON_NAME]"
click at [142, 164] on div "Address" at bounding box center [198, 153] width 125 height 22
click at [149, 158] on input "text" at bounding box center [198, 156] width 125 height 12
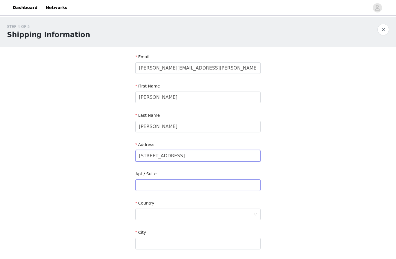
type input "[STREET_ADDRESS]"
click at [154, 191] on input "text" at bounding box center [198, 186] width 125 height 12
type input "RMB# 340"
click at [166, 213] on div at bounding box center [196, 214] width 115 height 11
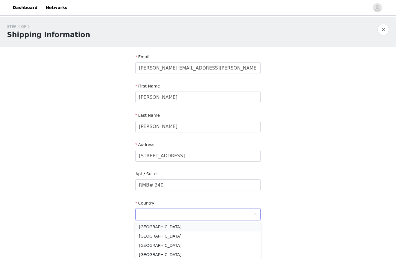
click at [168, 228] on li "[GEOGRAPHIC_DATA]" at bounding box center [198, 227] width 125 height 9
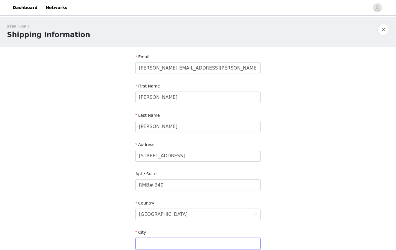
click at [169, 241] on html "Dashboard Networks STEP 4 OF 5 Shipping Information Email [PERSON_NAME][EMAIL_A…" at bounding box center [198, 125] width 396 height 250
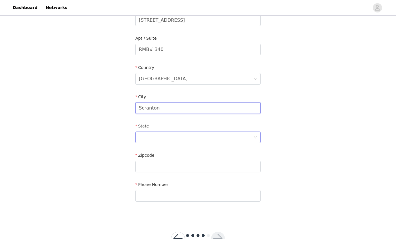
type input "Scranton"
click at [160, 142] on div at bounding box center [196, 137] width 115 height 11
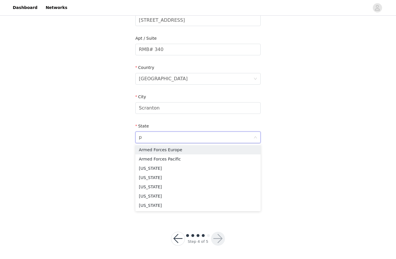
type input "pe"
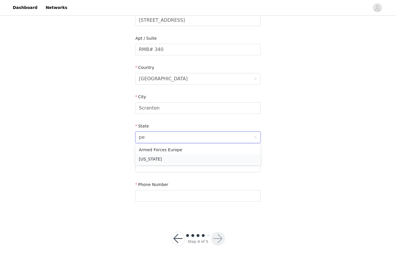
click at [159, 162] on li "[US_STATE]" at bounding box center [198, 159] width 125 height 9
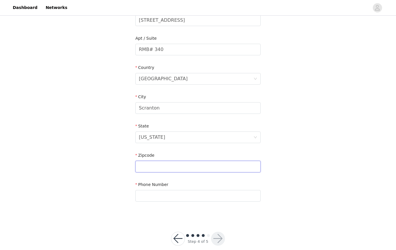
click at [160, 163] on input "text" at bounding box center [198, 167] width 125 height 12
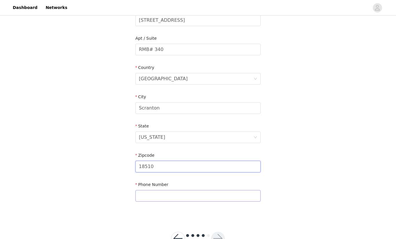
type input "18510"
click at [163, 196] on input "text" at bounding box center [198, 196] width 125 height 12
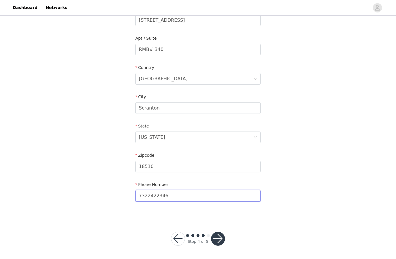
type input "7322422346"
click at [219, 245] on button "button" at bounding box center [218, 239] width 14 height 14
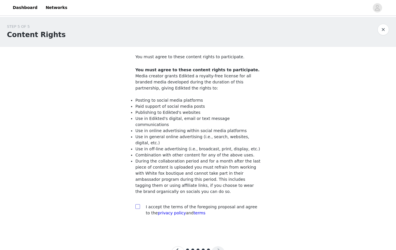
click at [140, 205] on span at bounding box center [138, 207] width 5 height 5
click at [140, 205] on input "checkbox" at bounding box center [138, 207] width 4 height 4
checkbox input "true"
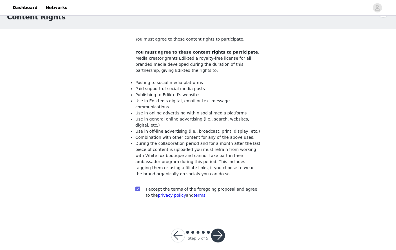
click at [213, 232] on button "button" at bounding box center [218, 236] width 14 height 14
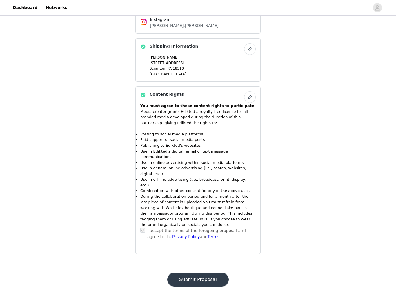
scroll to position [538, 0]
click at [215, 250] on button "Submit Proposal" at bounding box center [198, 280] width 62 height 14
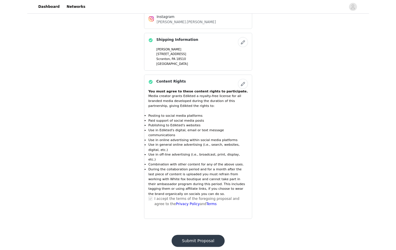
scroll to position [0, 0]
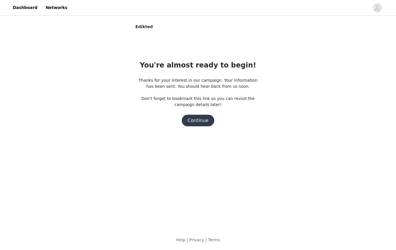
click at [201, 120] on button "Continue" at bounding box center [198, 121] width 32 height 12
